Goal: Transaction & Acquisition: Purchase product/service

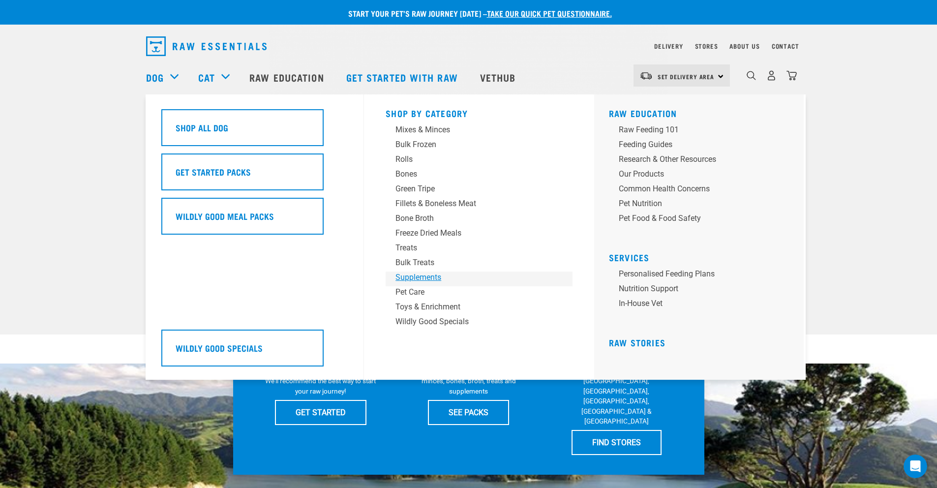
click at [418, 278] on div "Supplements" at bounding box center [472, 278] width 153 height 12
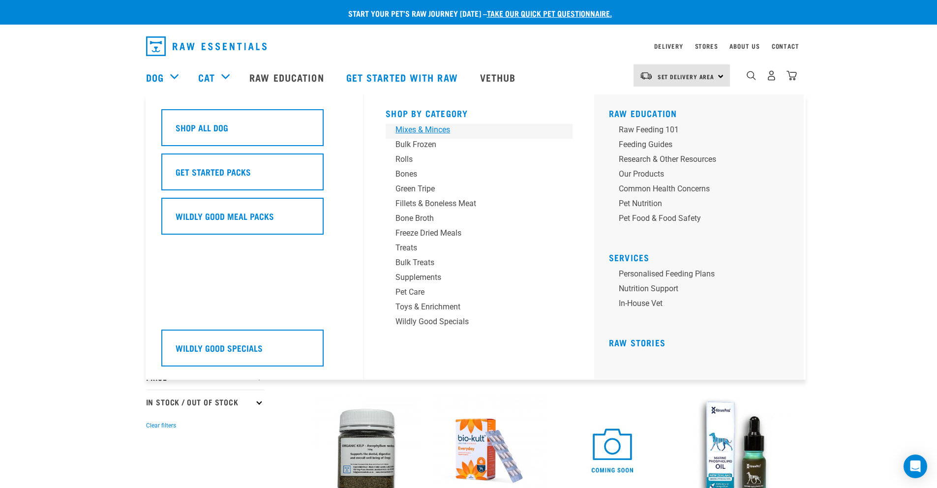
click at [432, 132] on div "Mixes & Minces" at bounding box center [472, 130] width 153 height 12
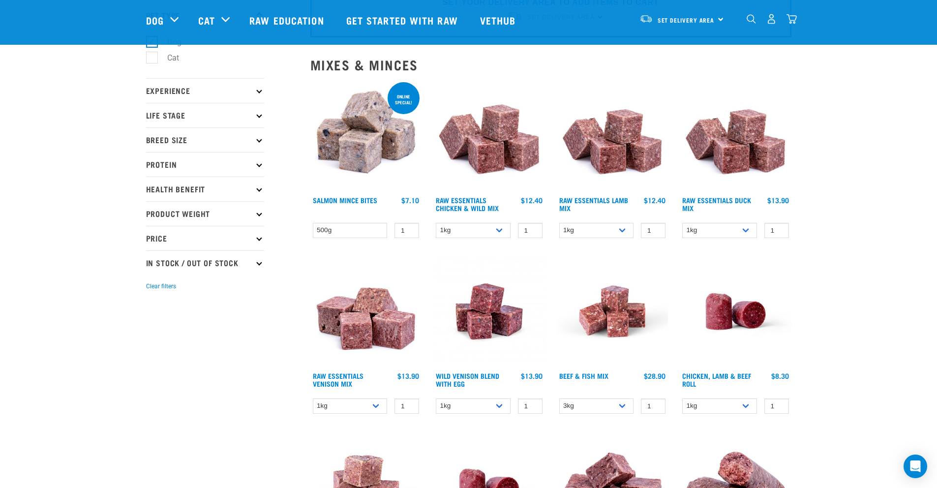
scroll to position [80, 0]
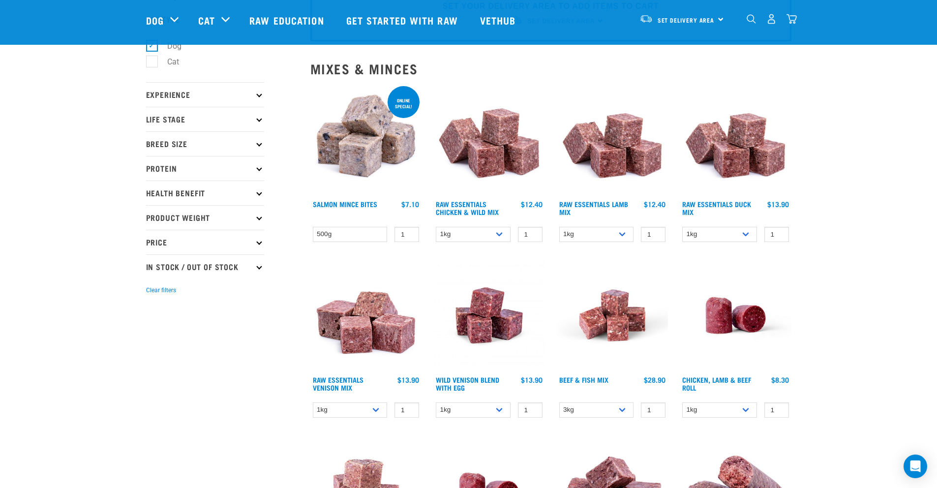
scroll to position [75, 0]
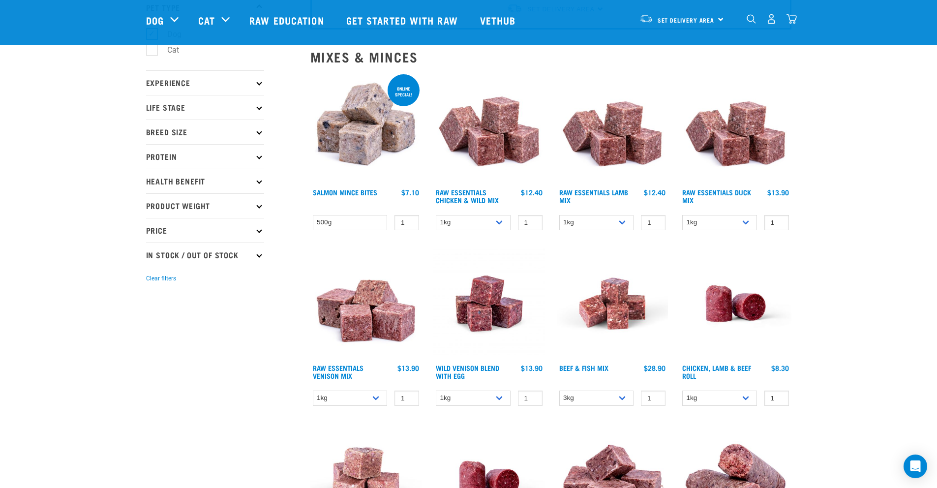
click at [256, 157] on p "Protein" at bounding box center [205, 156] width 118 height 25
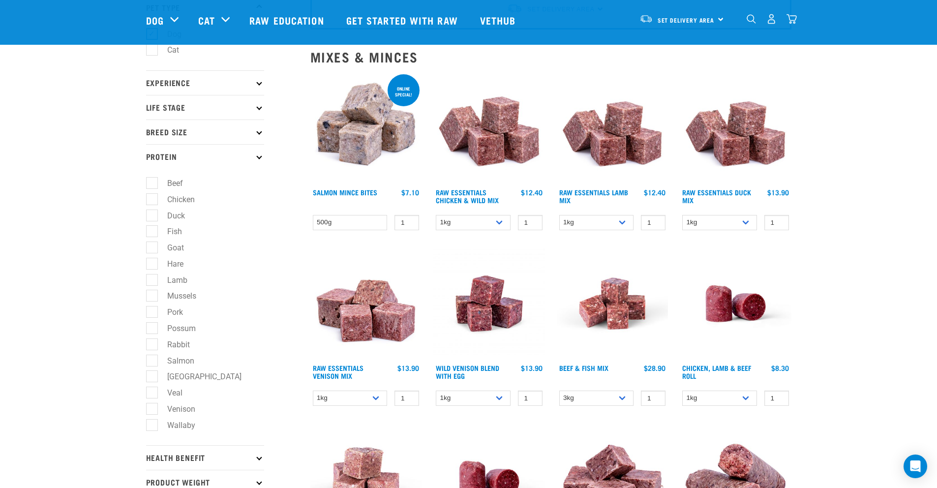
click at [155, 236] on label "Fish" at bounding box center [169, 231] width 34 height 12
click at [152, 233] on input "Fish" at bounding box center [149, 230] width 6 height 6
checkbox input "true"
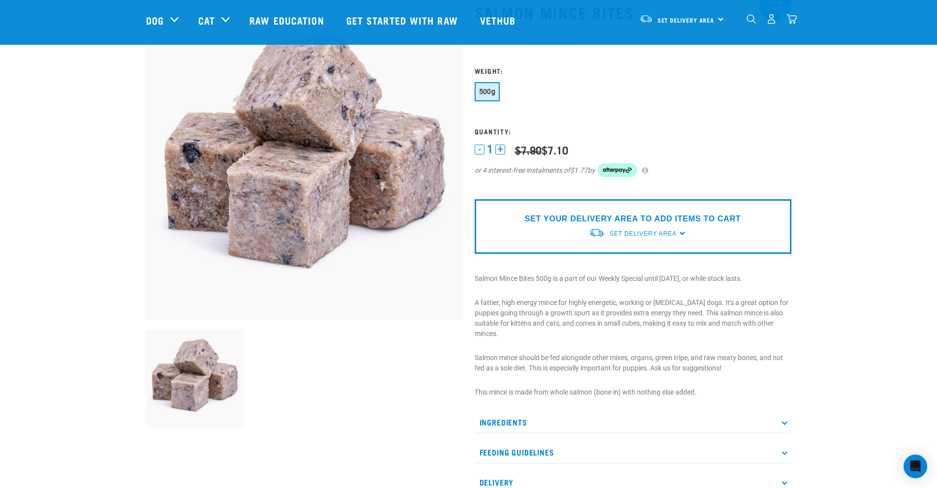
scroll to position [83, 0]
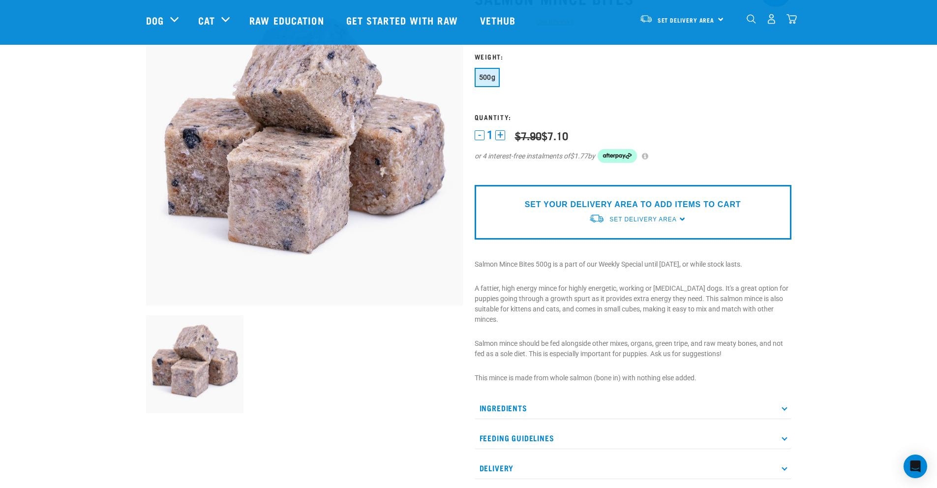
click at [853, 253] on div "Start your pet’s raw journey today – take our quick pet questionnaire. Delivery…" at bounding box center [468, 329] width 937 height 824
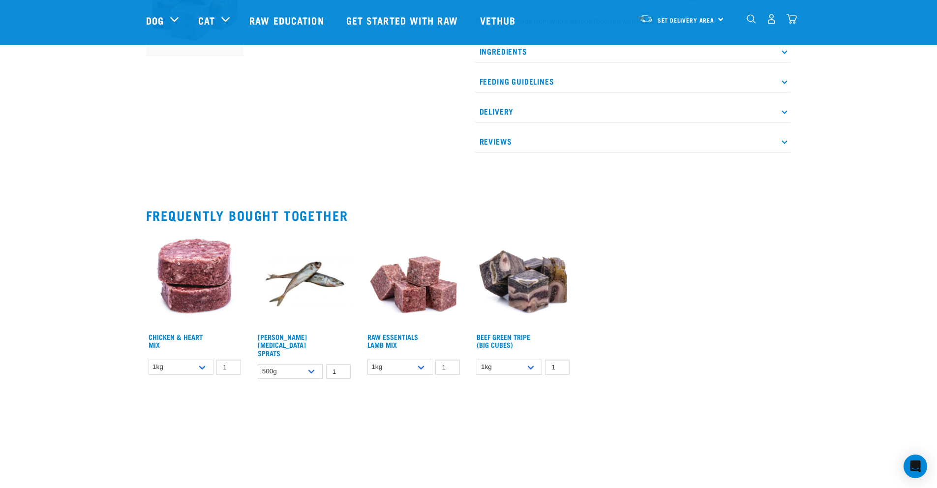
scroll to position [481, 0]
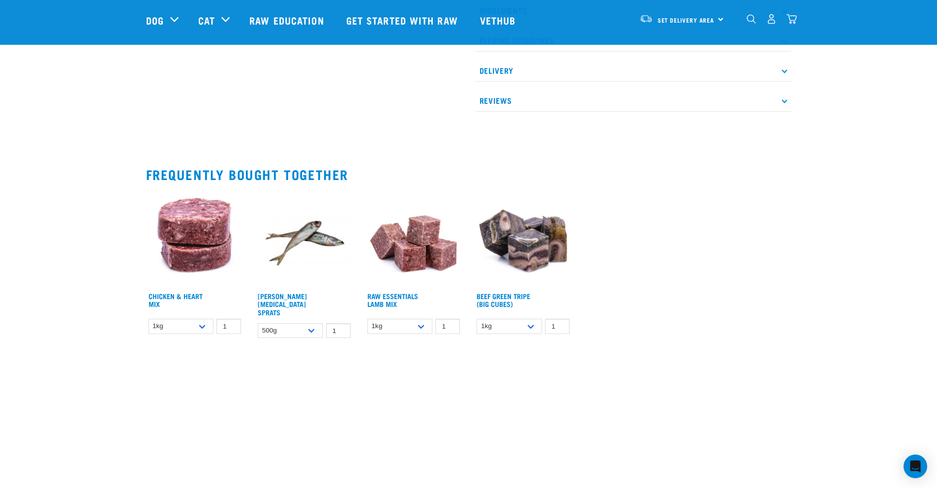
click at [659, 280] on div "Chicken & Heart Mix $11.90 $33.90" at bounding box center [468, 267] width 657 height 166
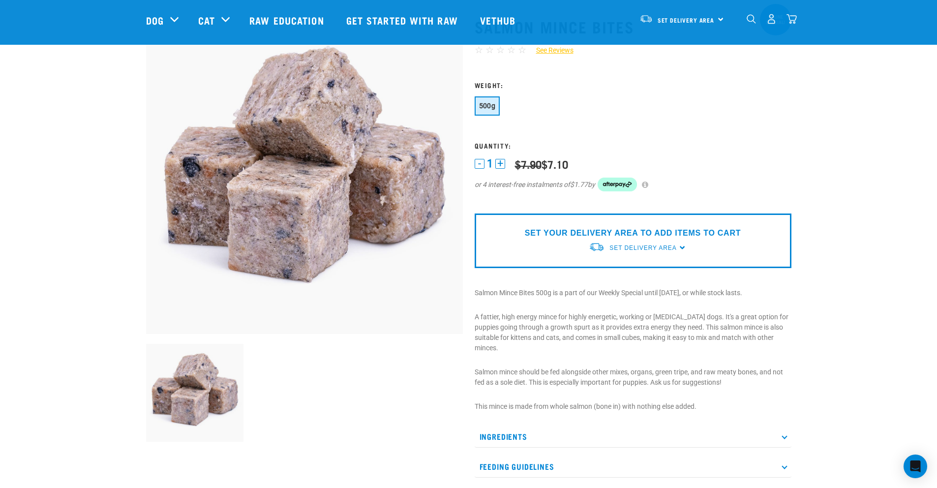
scroll to position [0, 0]
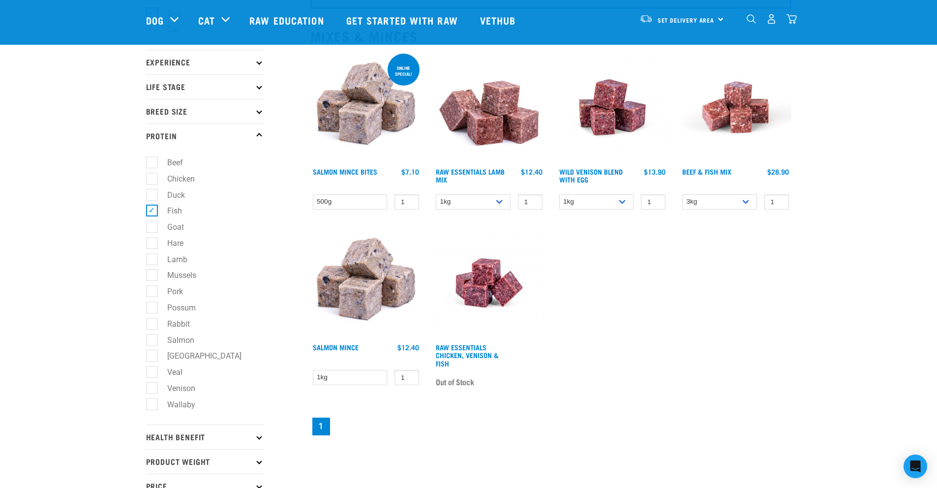
scroll to position [104, 0]
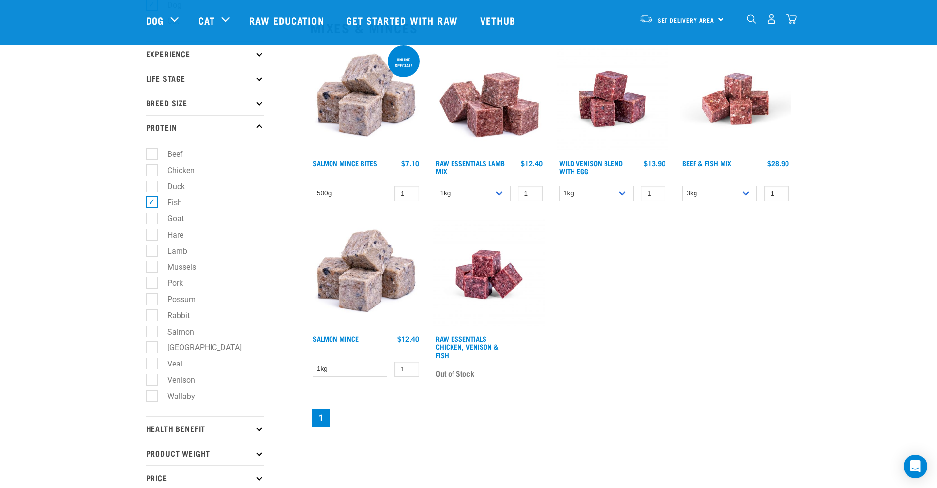
click at [152, 337] on label "Salmon" at bounding box center [175, 332] width 47 height 12
click at [152, 333] on input "Salmon" at bounding box center [149, 330] width 6 height 6
checkbox input "true"
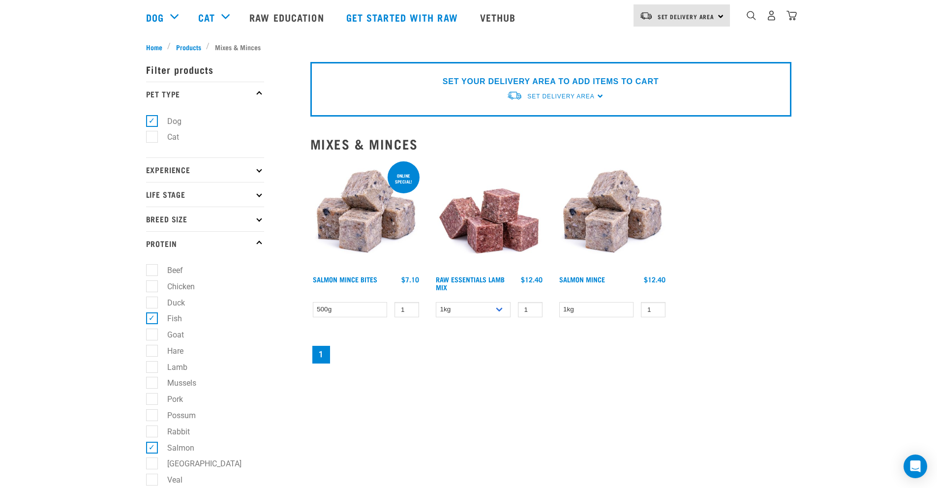
scroll to position [76, 0]
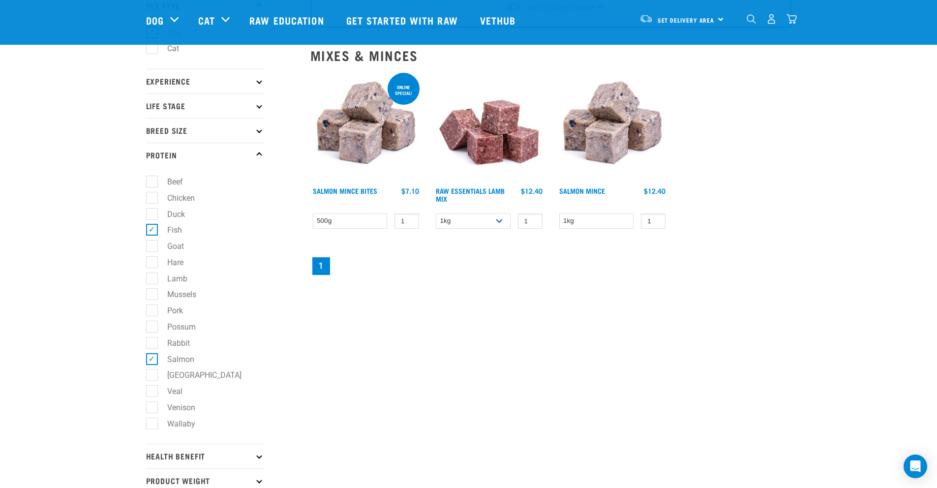
click at [485, 288] on div "SET YOUR DELIVERY AREA TO ADD ITEMS TO CART Set Delivery Area North Island Sout…" at bounding box center [551, 266] width 493 height 617
click at [683, 340] on div "SET YOUR DELIVERY AREA TO ADD ITEMS TO CART Set Delivery Area North Island Sout…" at bounding box center [551, 266] width 493 height 617
click at [152, 292] on label "Mussels" at bounding box center [176, 294] width 49 height 12
click at [152, 292] on input "Mussels" at bounding box center [149, 293] width 6 height 6
checkbox input "true"
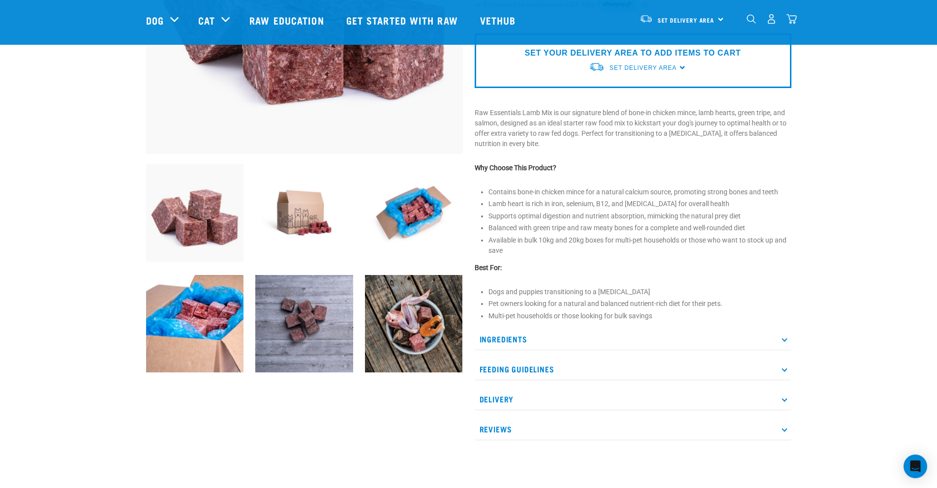
scroll to position [237, 0]
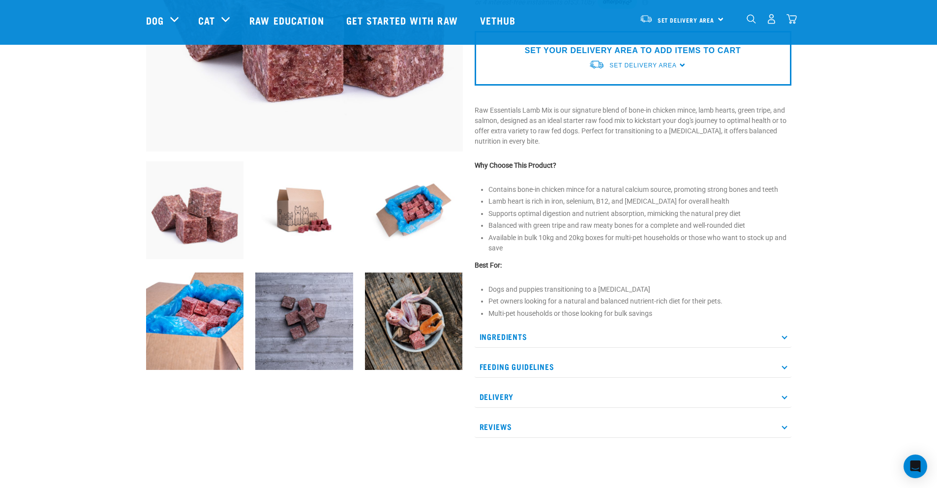
click at [557, 335] on p "Ingredients" at bounding box center [633, 337] width 317 height 22
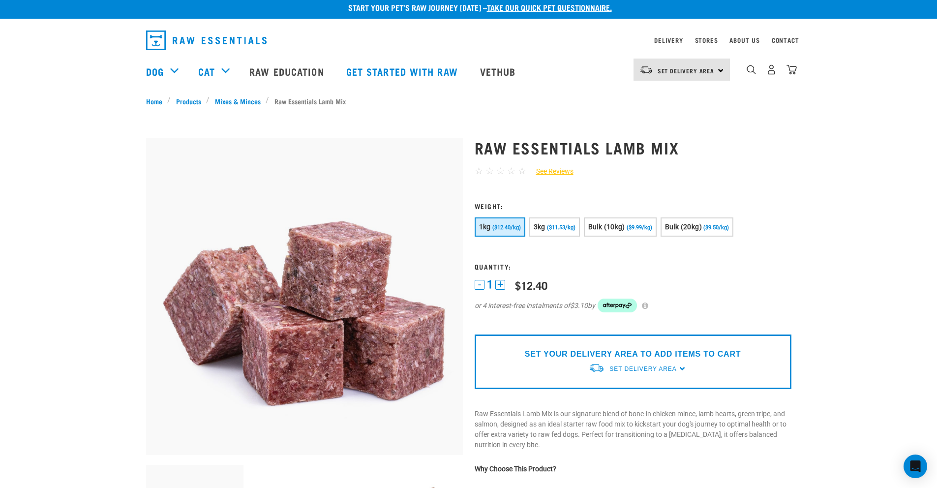
scroll to position [0, 0]
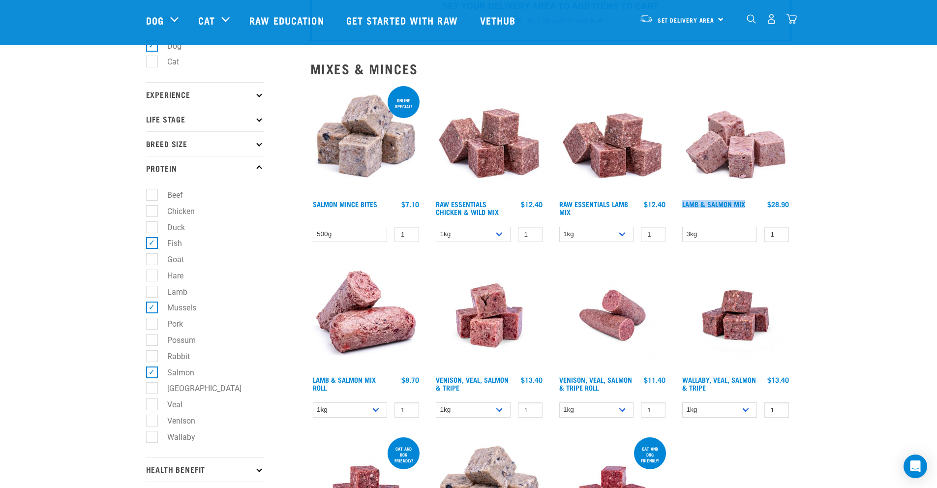
scroll to position [67, 0]
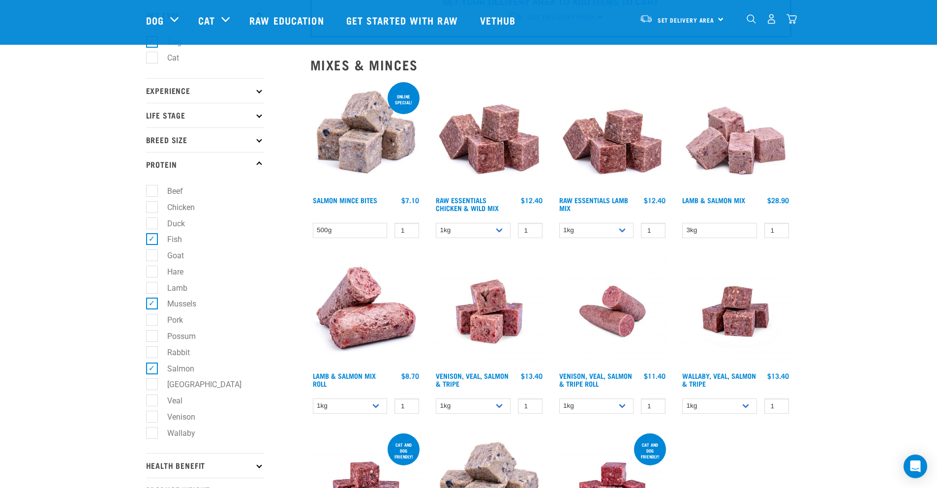
click at [909, 254] on div "Start your pet’s raw journey today – take our quick pet questionnaire. Delivery…" at bounding box center [468, 285] width 937 height 704
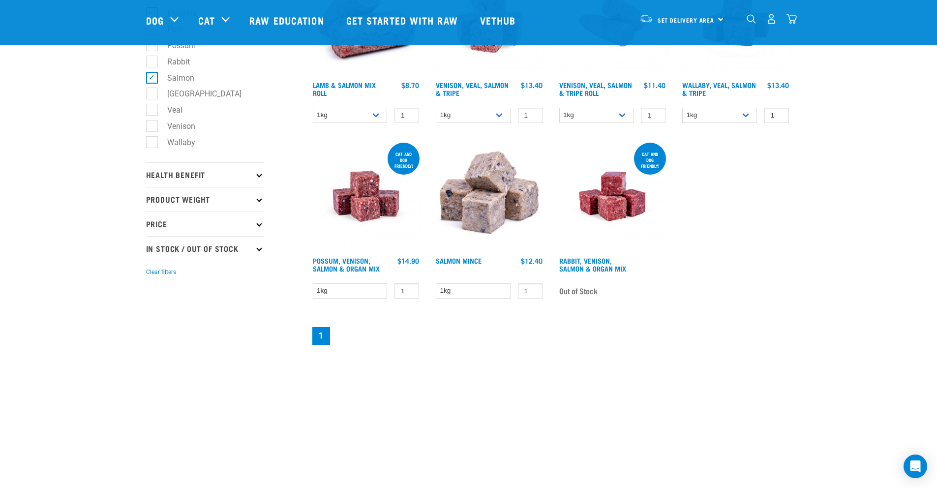
scroll to position [364, 0]
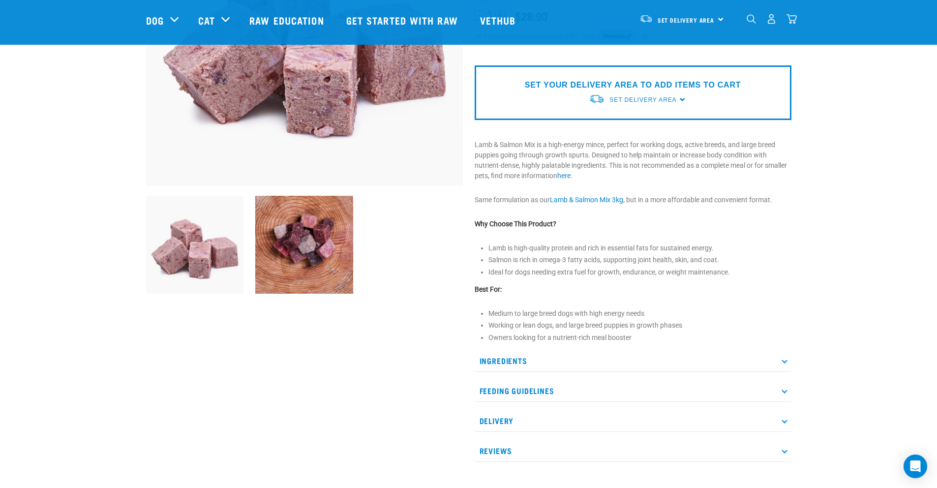
scroll to position [205, 0]
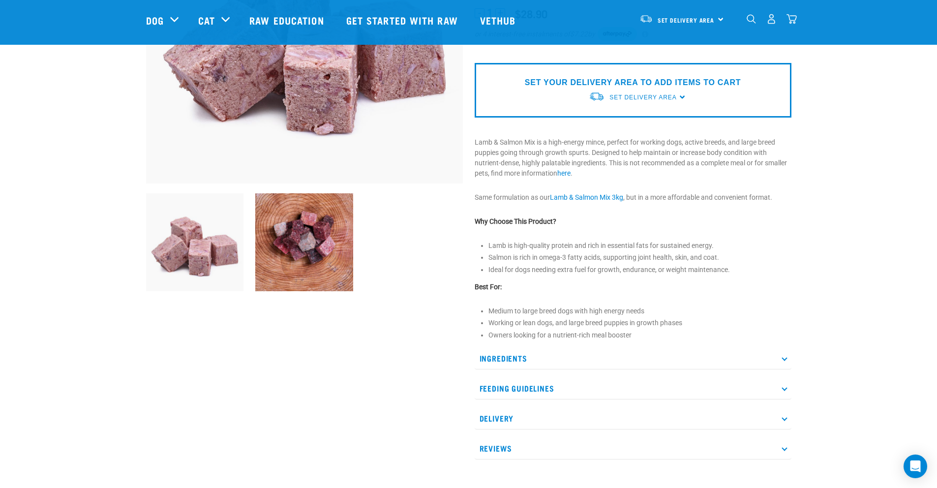
click at [590, 359] on p "Ingredients" at bounding box center [633, 358] width 317 height 22
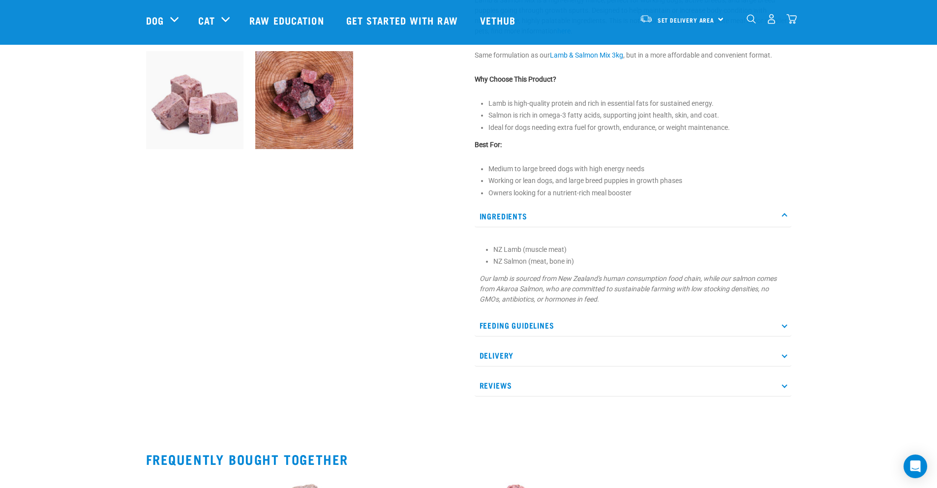
scroll to position [347, 0]
click at [744, 334] on p "Feeding Guidelines" at bounding box center [633, 326] width 317 height 22
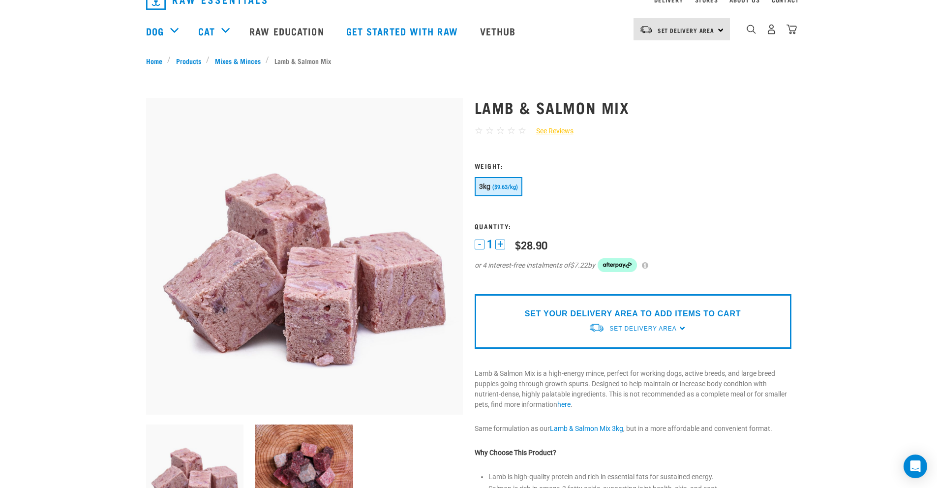
scroll to position [0, 0]
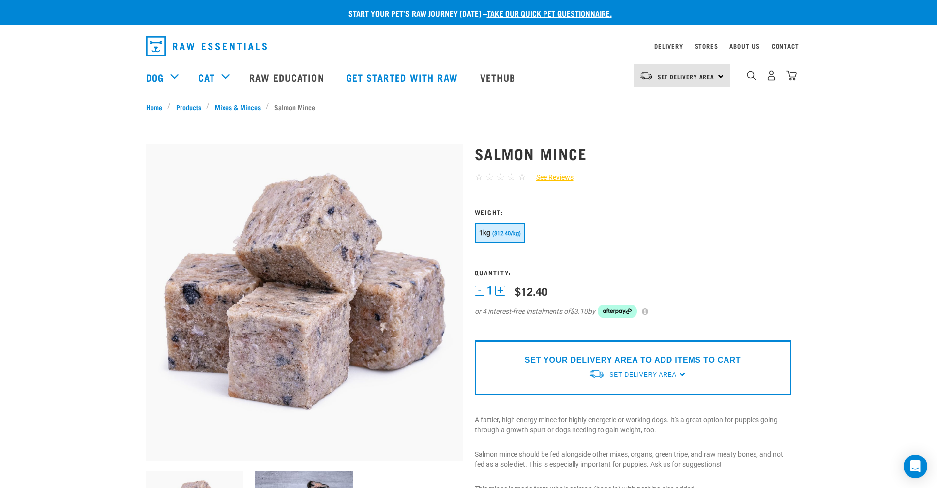
click at [711, 183] on div "☆ ☆ ☆ ☆ ☆ See Reviews" at bounding box center [633, 177] width 317 height 14
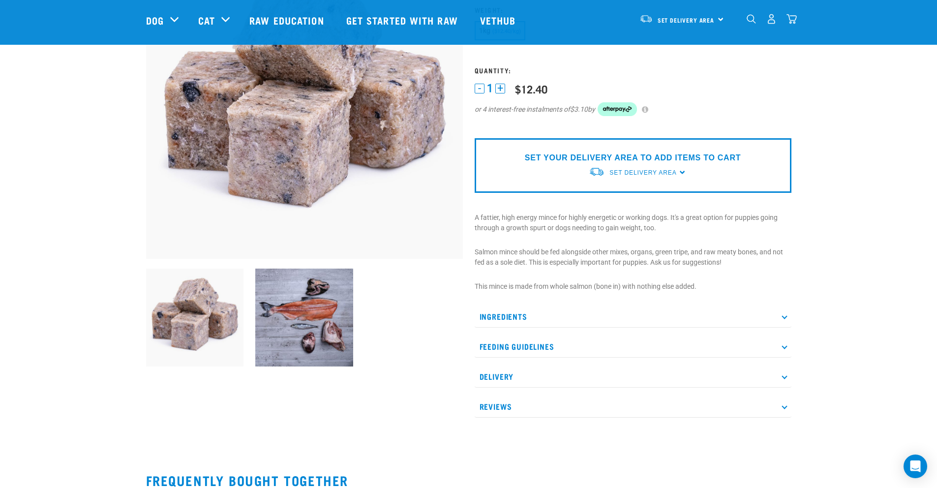
scroll to position [264, 0]
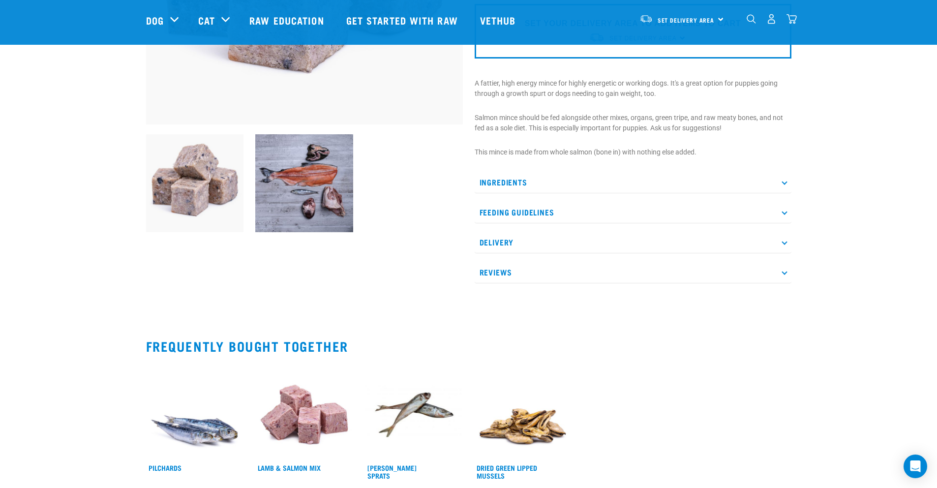
click at [321, 211] on img at bounding box center [304, 183] width 98 height 98
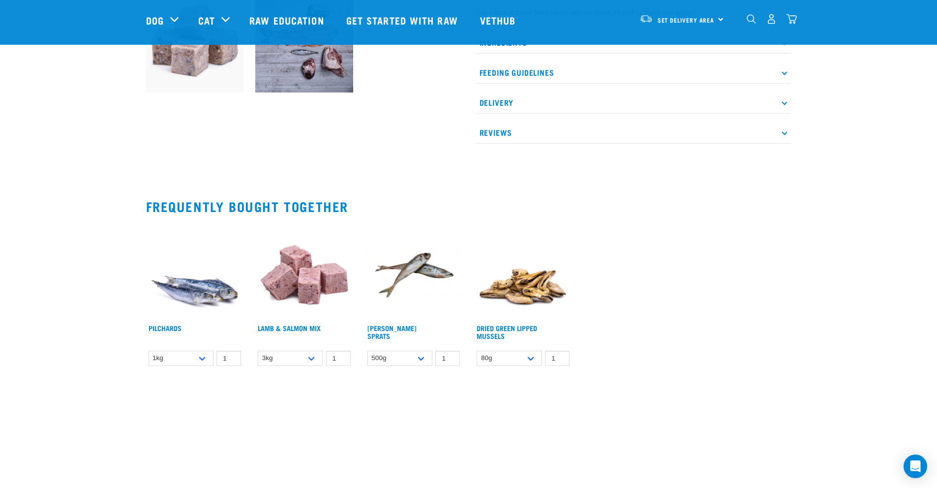
scroll to position [404, 0]
click at [399, 326] on link "[PERSON_NAME] Sprats" at bounding box center [391, 331] width 49 height 11
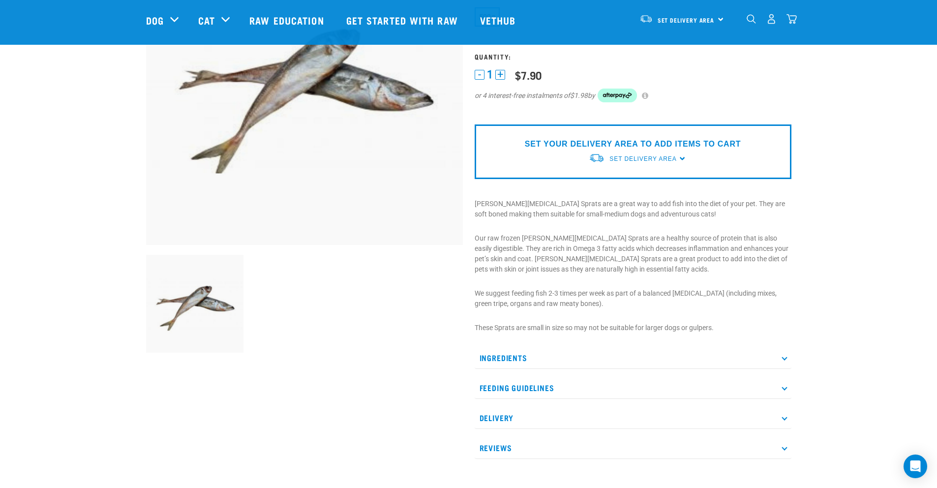
scroll to position [144, 0]
click at [542, 361] on p "Ingredients" at bounding box center [633, 357] width 317 height 22
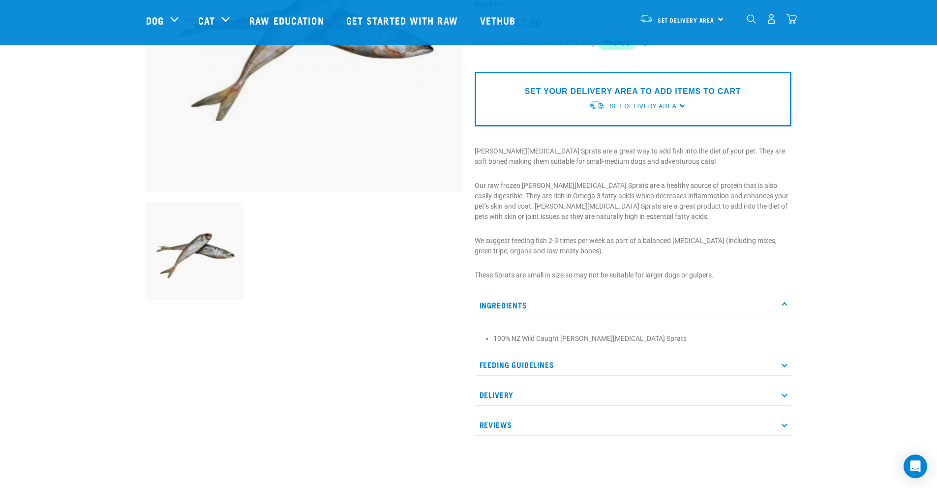
scroll to position [211, 0]
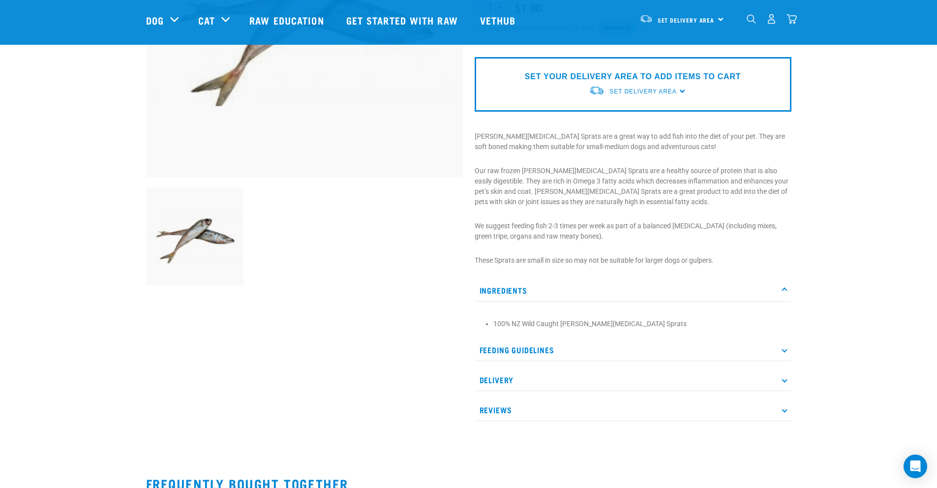
click at [522, 352] on p "Feeding Guidelines" at bounding box center [633, 350] width 317 height 22
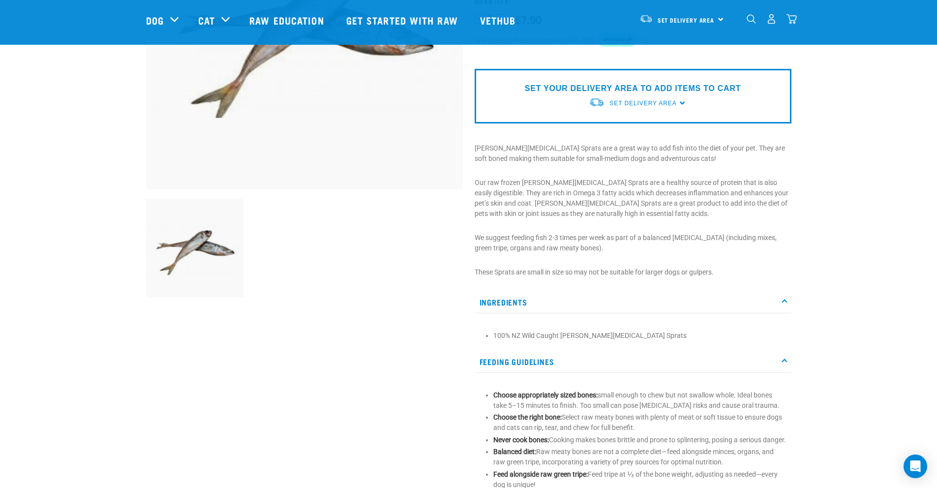
scroll to position [0, 0]
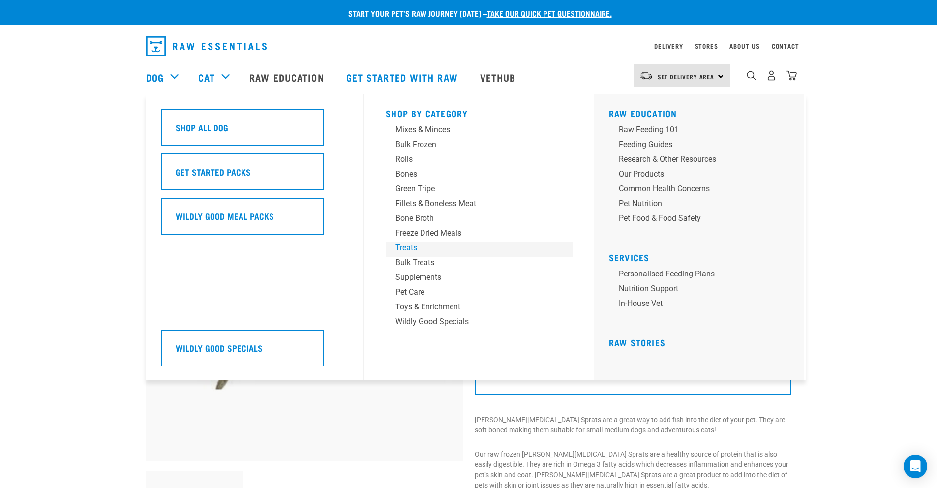
click at [411, 248] on div "Treats" at bounding box center [472, 248] width 153 height 12
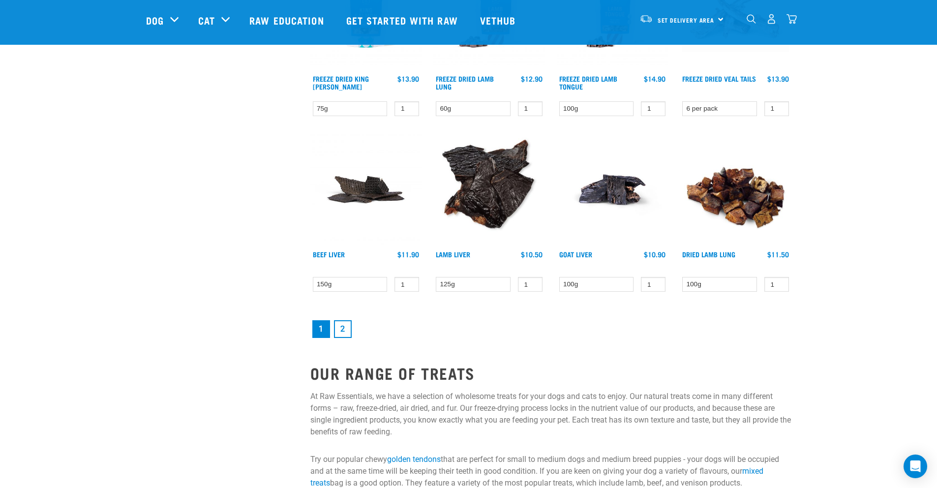
scroll to position [1285, 0]
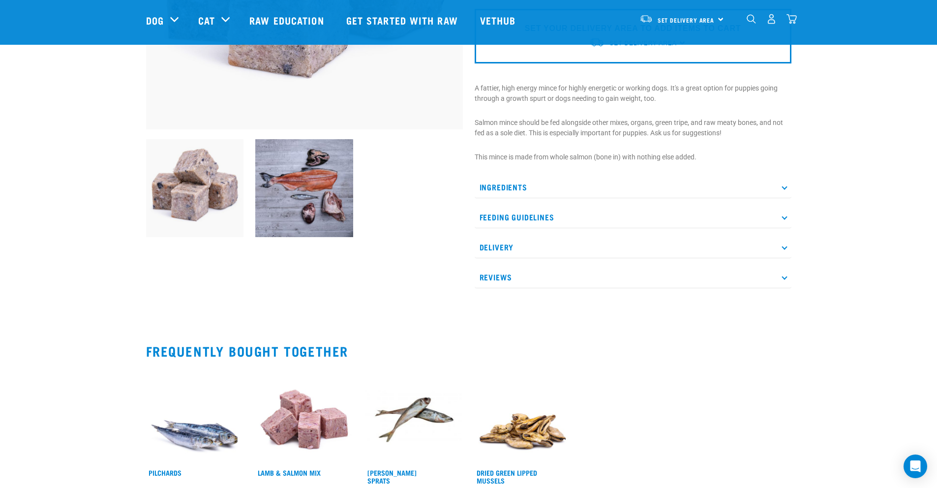
scroll to position [205, 0]
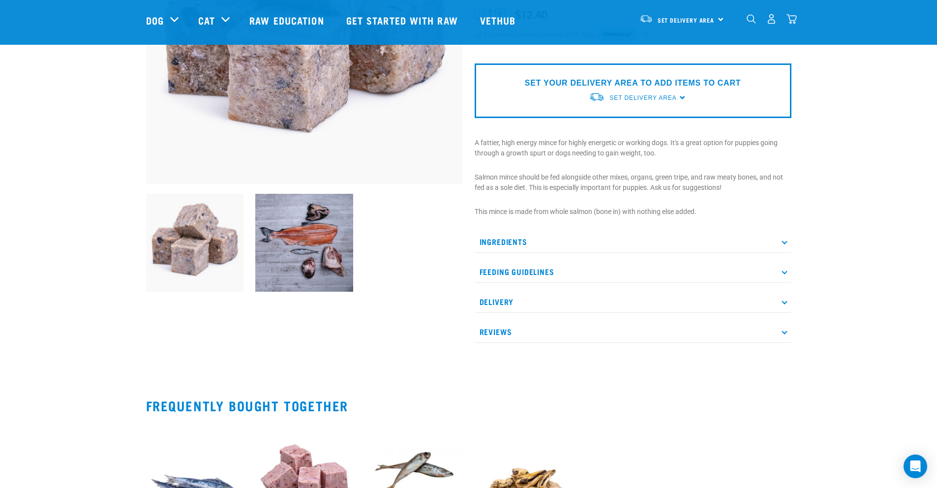
click at [563, 268] on p "Feeding Guidelines" at bounding box center [633, 272] width 317 height 22
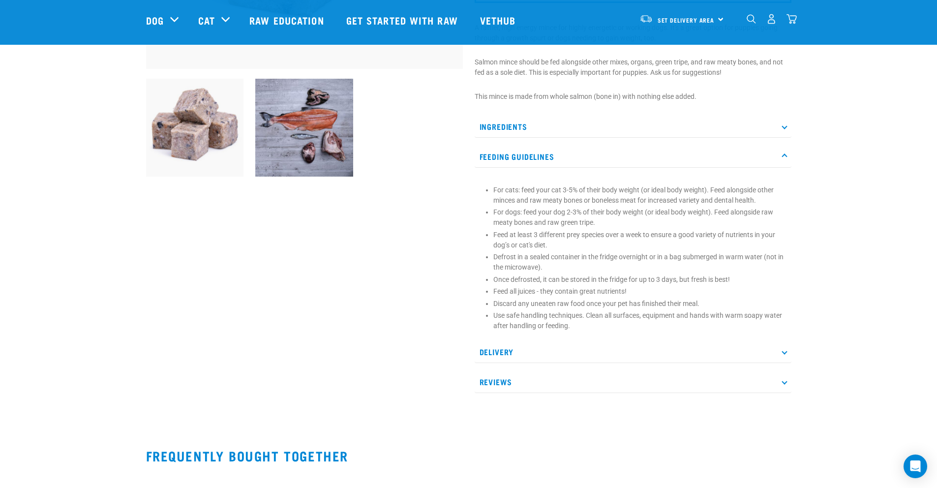
scroll to position [323, 0]
